Goal: Find specific page/section: Find specific page/section

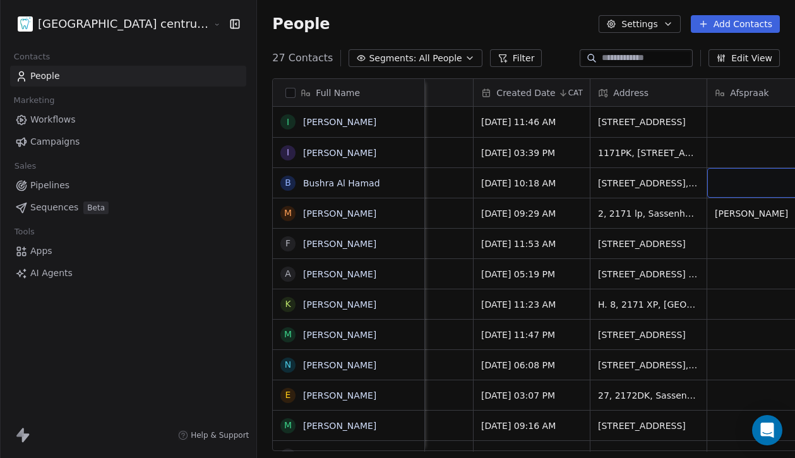
scroll to position [0, 514]
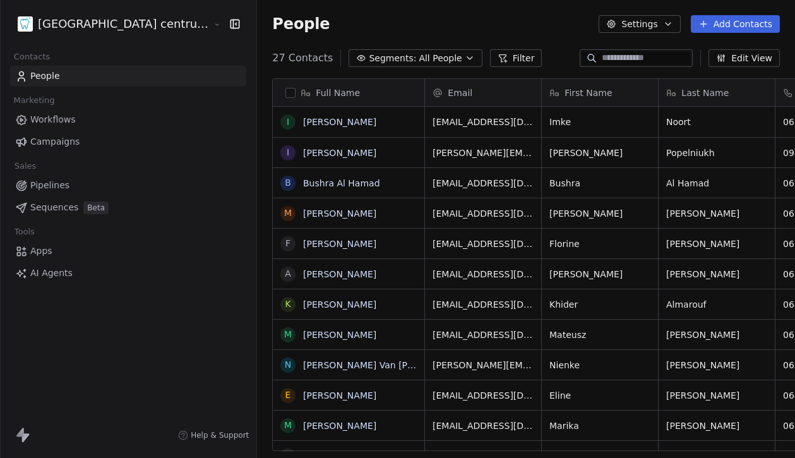
scroll to position [403, 582]
click at [146, 33] on html "Tandheelkundig centrum Sassembourg Contacts People Marketing Workflows Campaign…" at bounding box center [397, 229] width 795 height 458
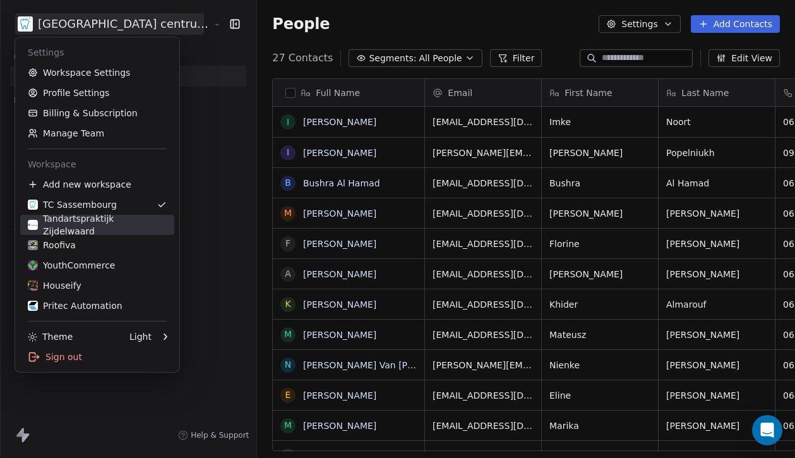
click at [117, 227] on div "Tandartspraktijk Zijdelwaard" at bounding box center [97, 224] width 139 height 25
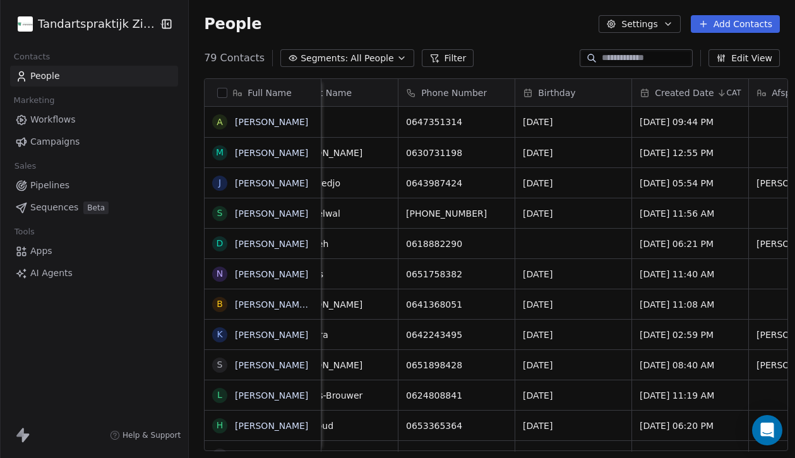
scroll to position [0, 517]
